Goal: Register for event/course

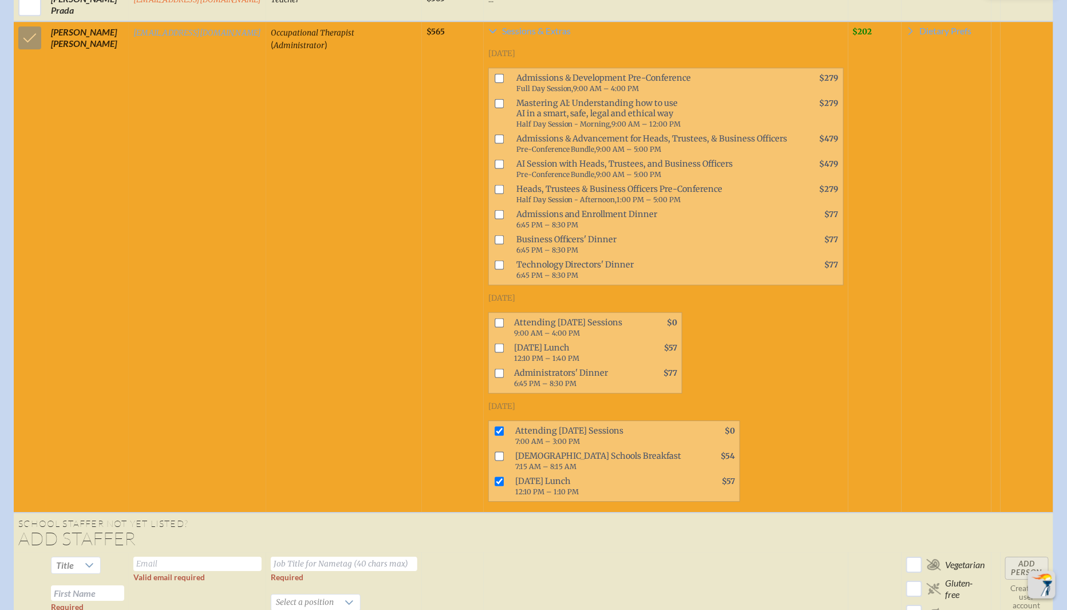
scroll to position [1669, 0]
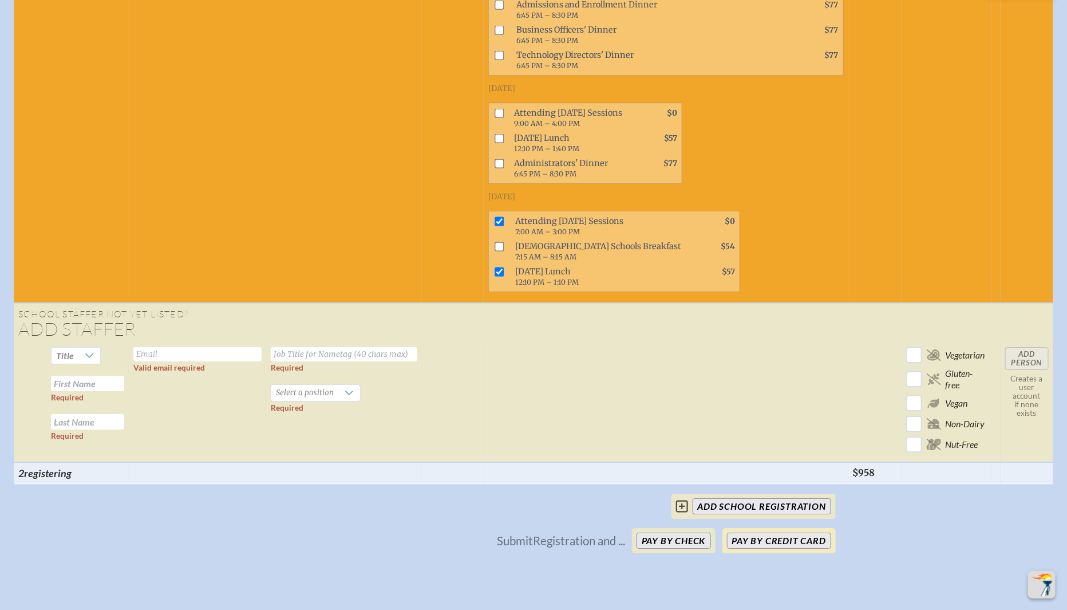
click at [784, 532] on button "Pay by Credit Card" at bounding box center [779, 540] width 104 height 16
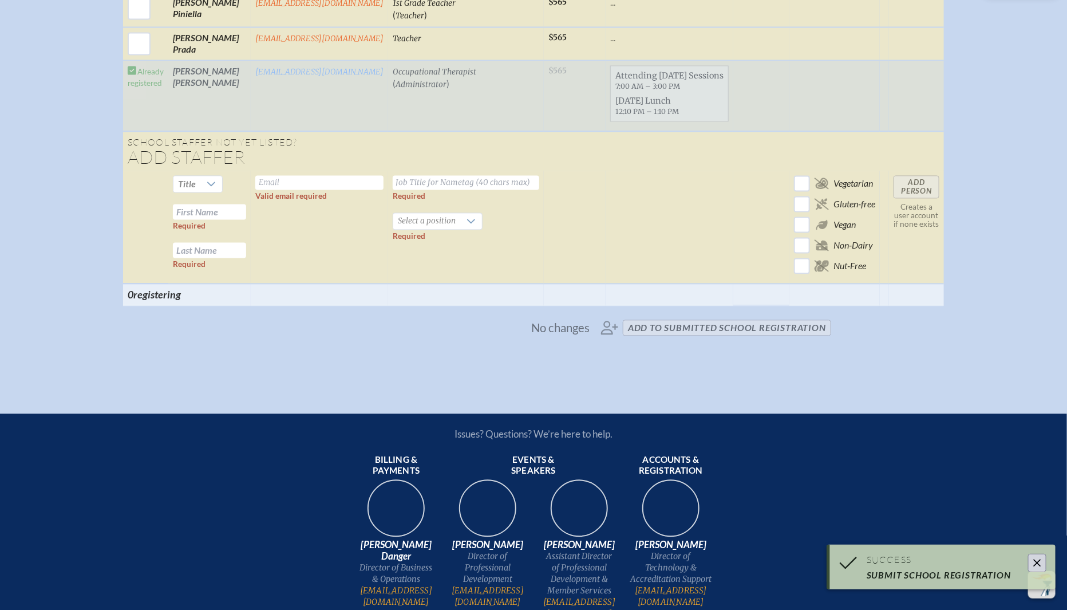
scroll to position [1190, 0]
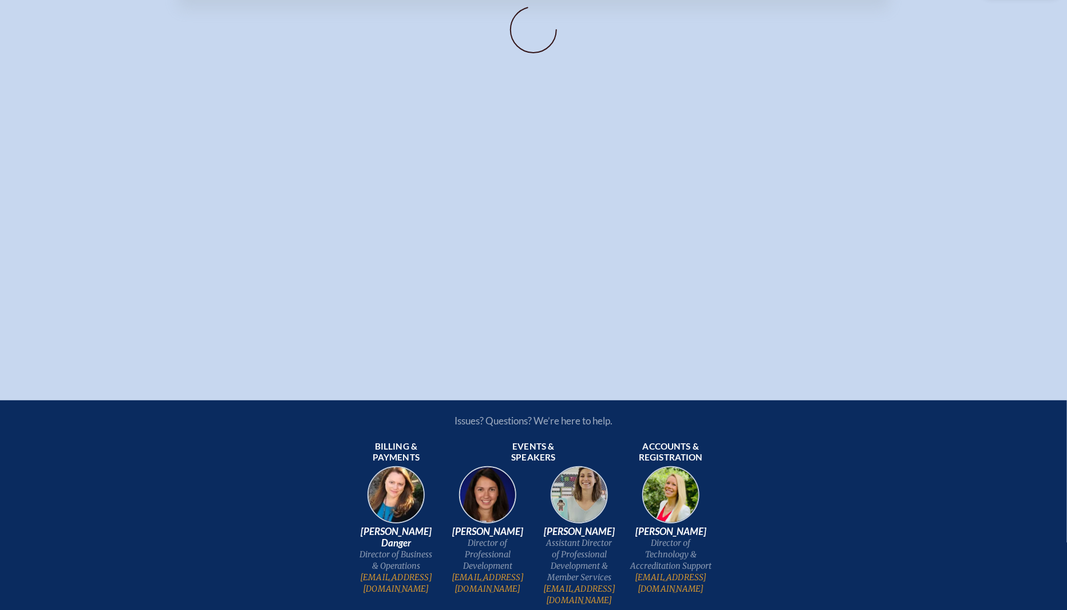
scroll to position [41, 0]
